Goal: Task Accomplishment & Management: Complete application form

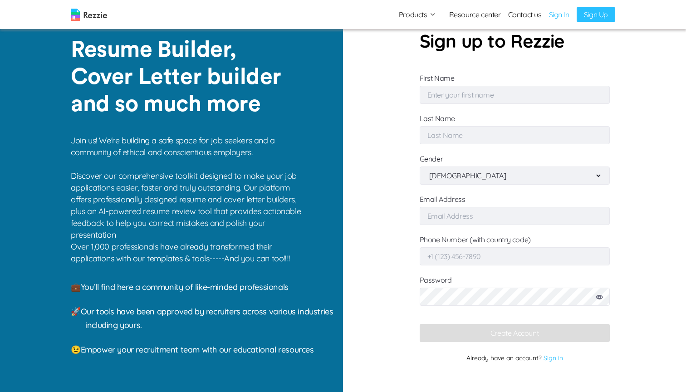
click at [588, 12] on link "Sign Up" at bounding box center [595, 14] width 39 height 15
click at [552, 16] on link "Sign In" at bounding box center [559, 14] width 20 height 11
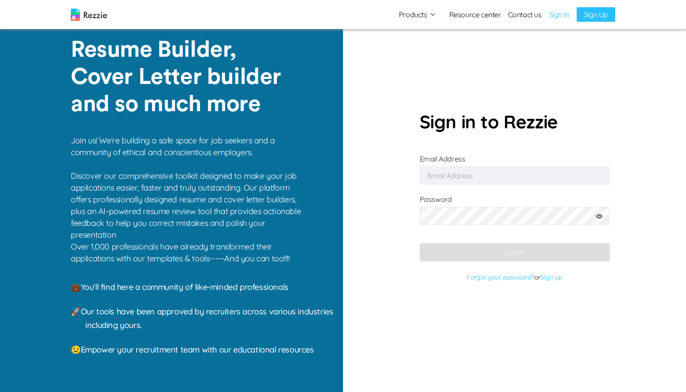
click at [442, 181] on input "Email Address" at bounding box center [515, 175] width 190 height 18
type input "[EMAIL_ADDRESS][DOMAIN_NAME]"
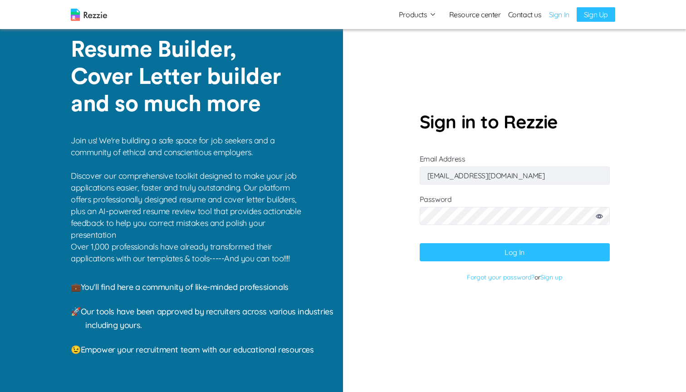
click at [516, 263] on form "Sign in to Rezzie Email Address [EMAIL_ADDRESS][DOMAIN_NAME] Password Log In Fo…" at bounding box center [515, 196] width 190 height 176
click at [515, 256] on button "Log In" at bounding box center [515, 252] width 190 height 18
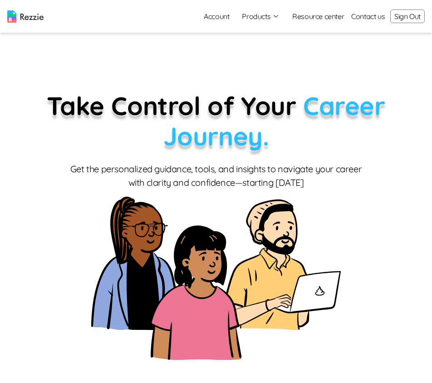
click at [258, 17] on button "Products" at bounding box center [261, 16] width 38 height 11
click at [254, 59] on link "AI Resume Review" at bounding box center [270, 52] width 111 height 18
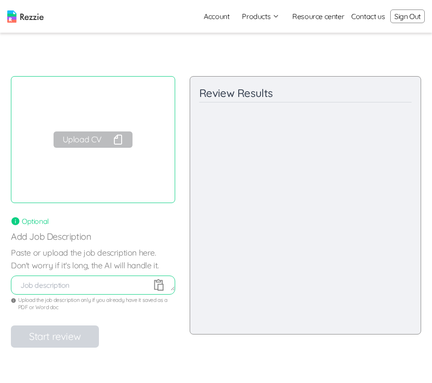
click at [248, 19] on button "Products" at bounding box center [261, 16] width 38 height 11
click at [248, 34] on link "Resume & Cover Letter Builder" at bounding box center [270, 34] width 111 height 18
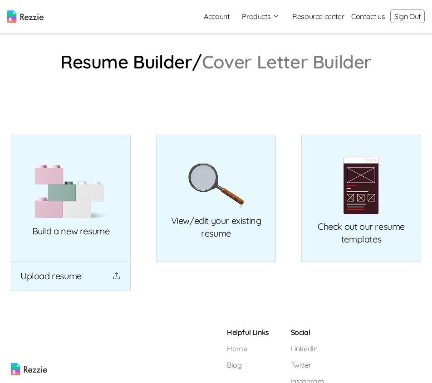
click at [95, 188] on img at bounding box center [70, 192] width 73 height 55
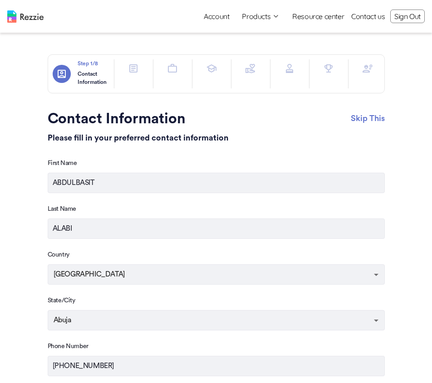
click at [376, 69] on button "button" at bounding box center [367, 68] width 18 height 18
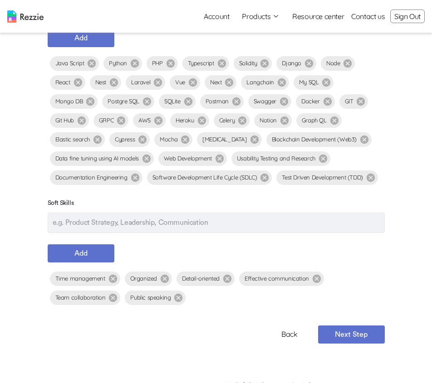
scroll to position [209, 0]
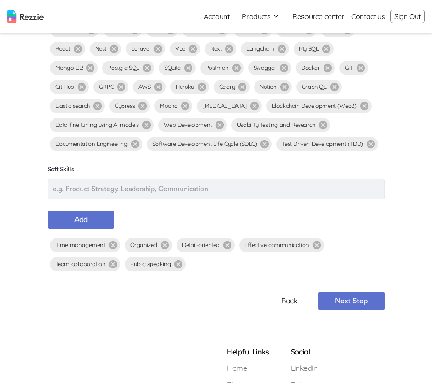
click at [335, 303] on button "Next Step" at bounding box center [351, 301] width 67 height 18
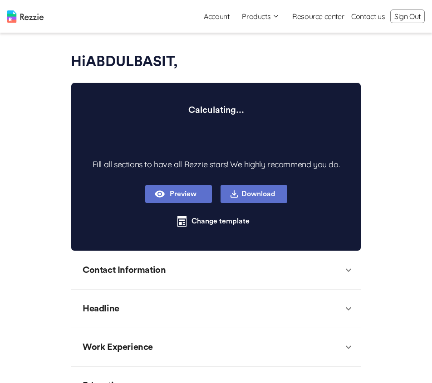
type textarea "x"
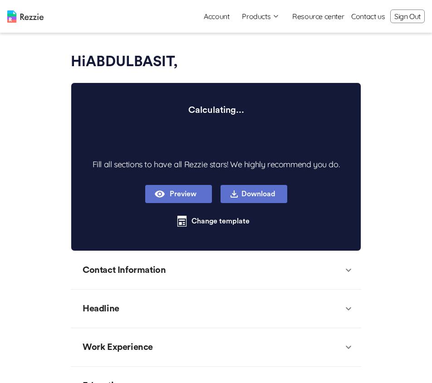
type textarea "x"
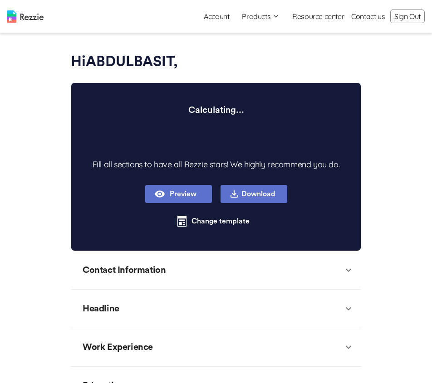
type textarea "x"
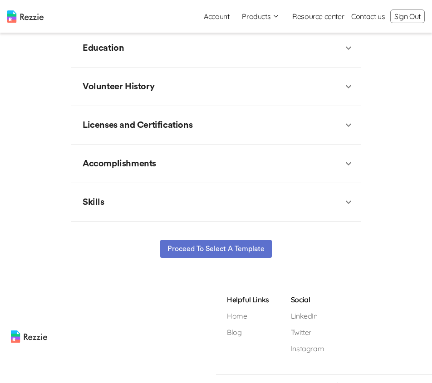
scroll to position [351, 0]
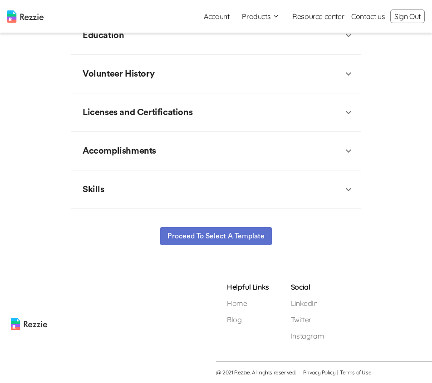
click at [217, 237] on button "Proceed to select a template" at bounding box center [216, 236] width 112 height 18
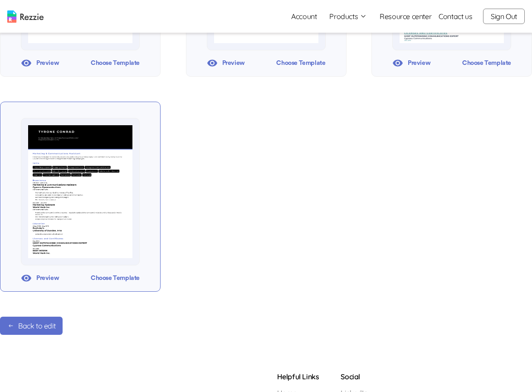
scroll to position [776, 0]
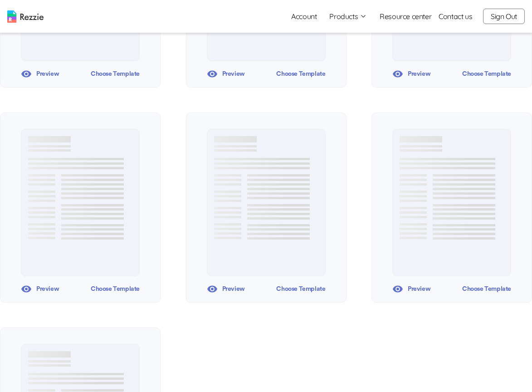
scroll to position [776, 0]
